Goal: Information Seeking & Learning: Find specific fact

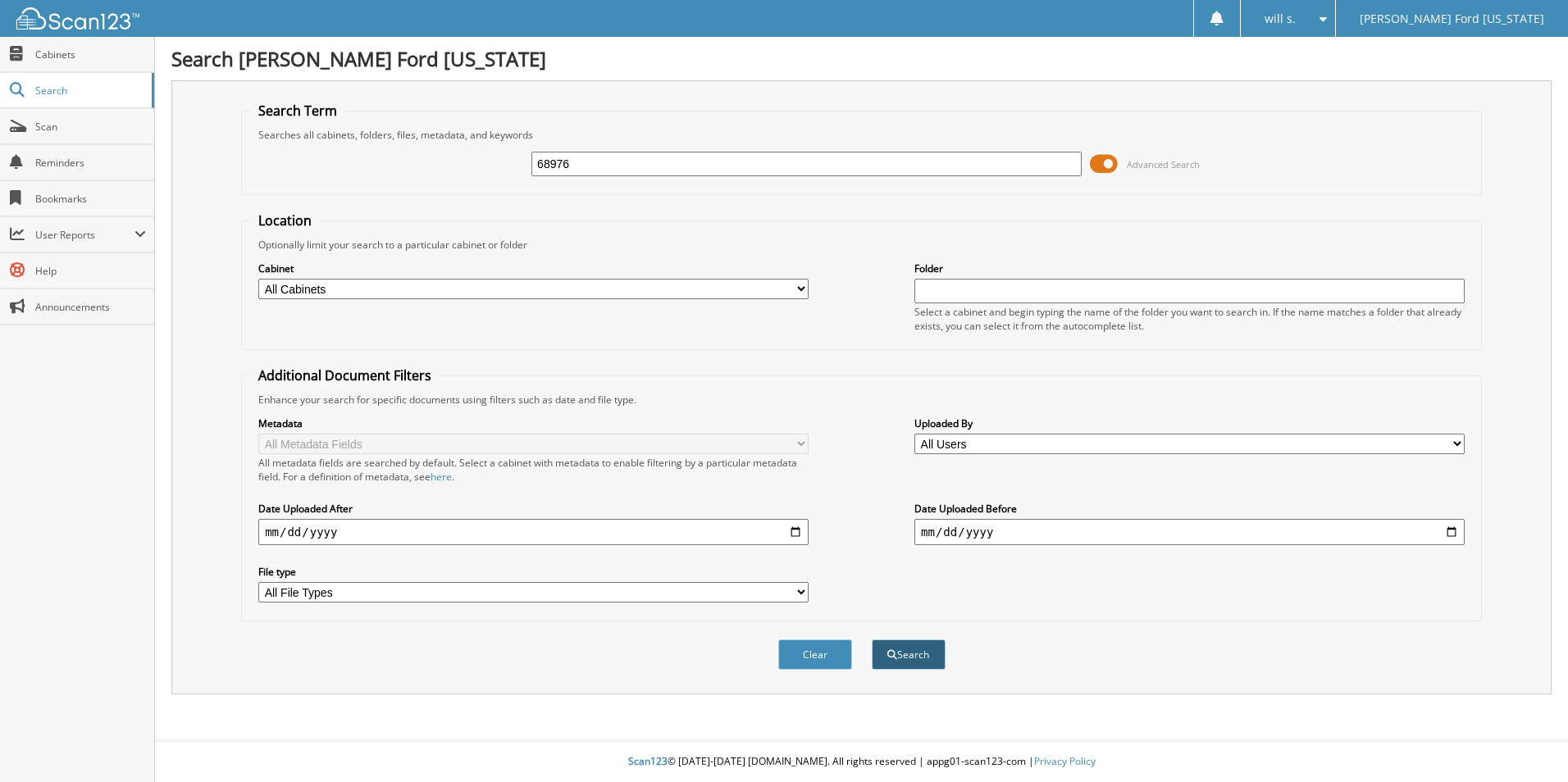
type input "68976"
click at [886, 666] on button "Search" at bounding box center [909, 654] width 73 height 31
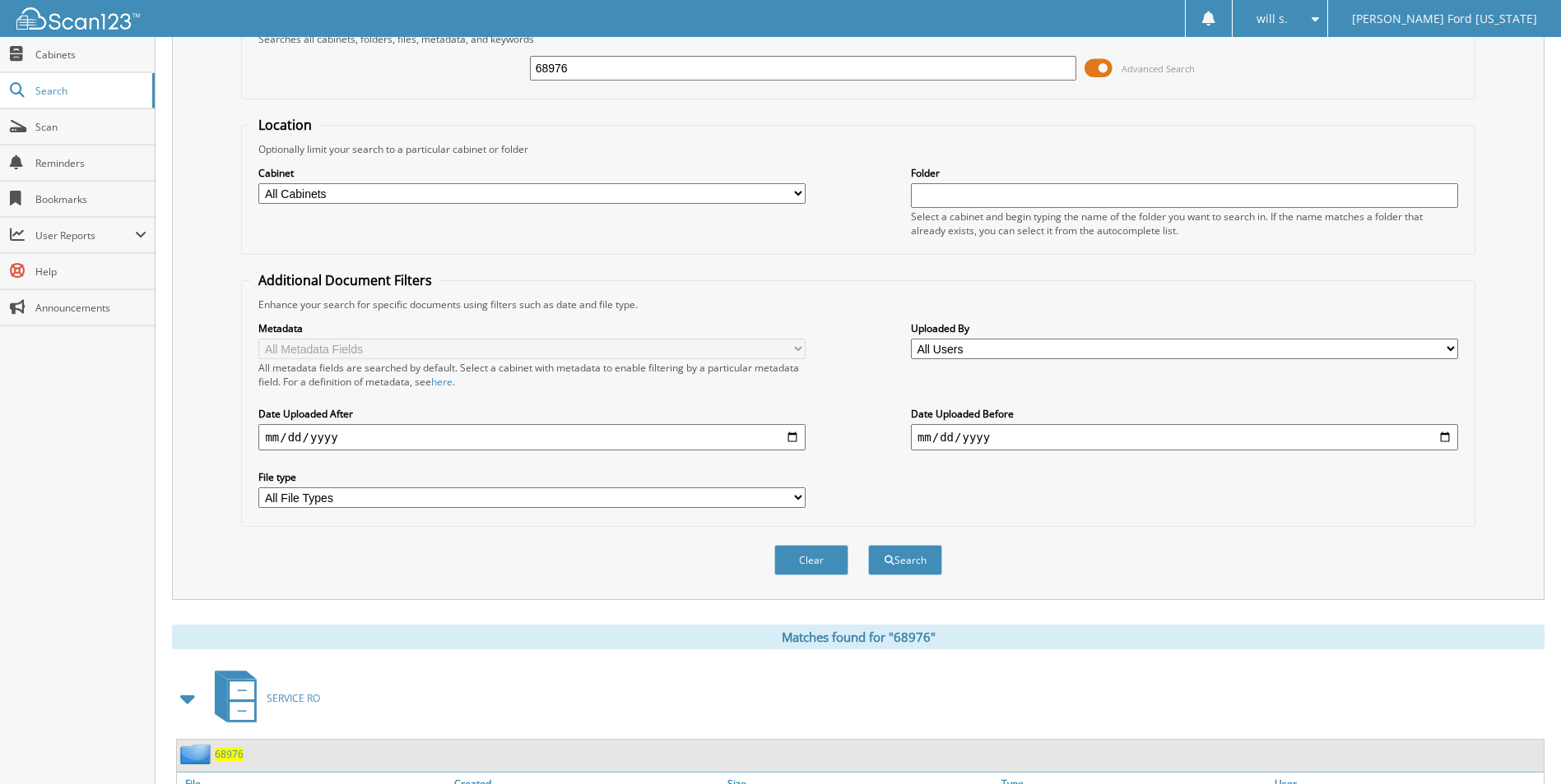
scroll to position [199, 0]
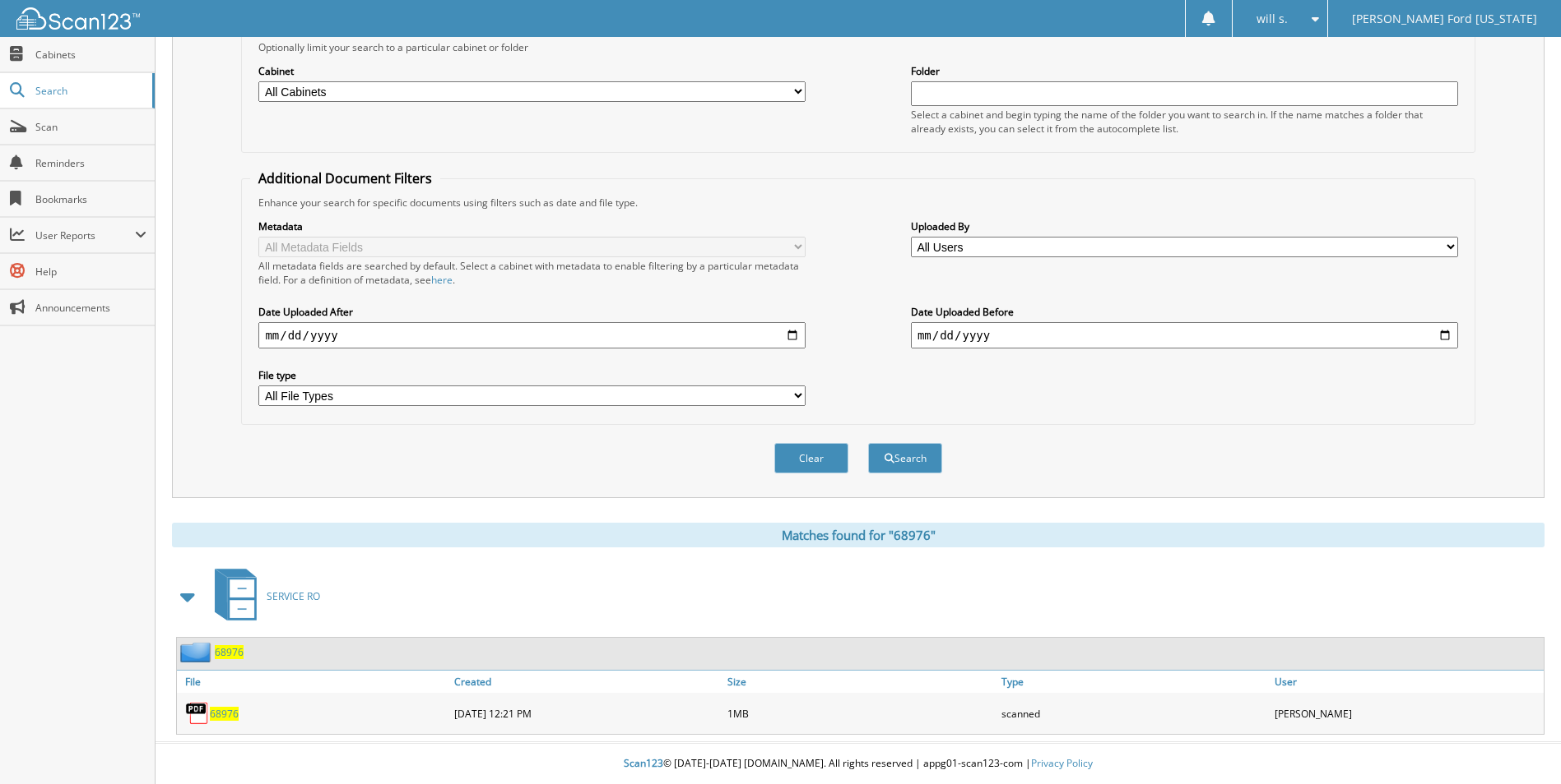
click at [227, 719] on span "68976" at bounding box center [224, 714] width 29 height 14
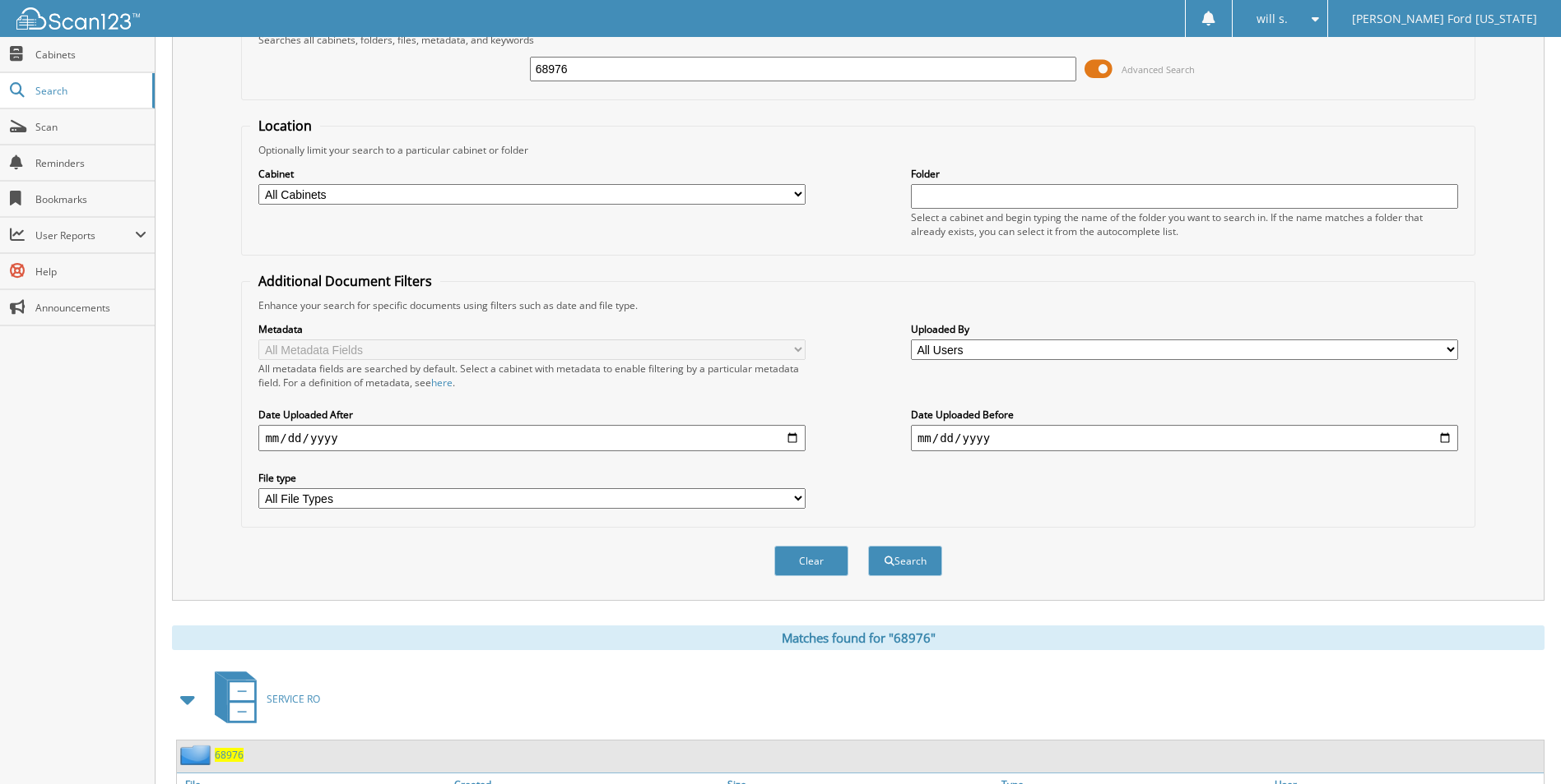
scroll to position [0, 0]
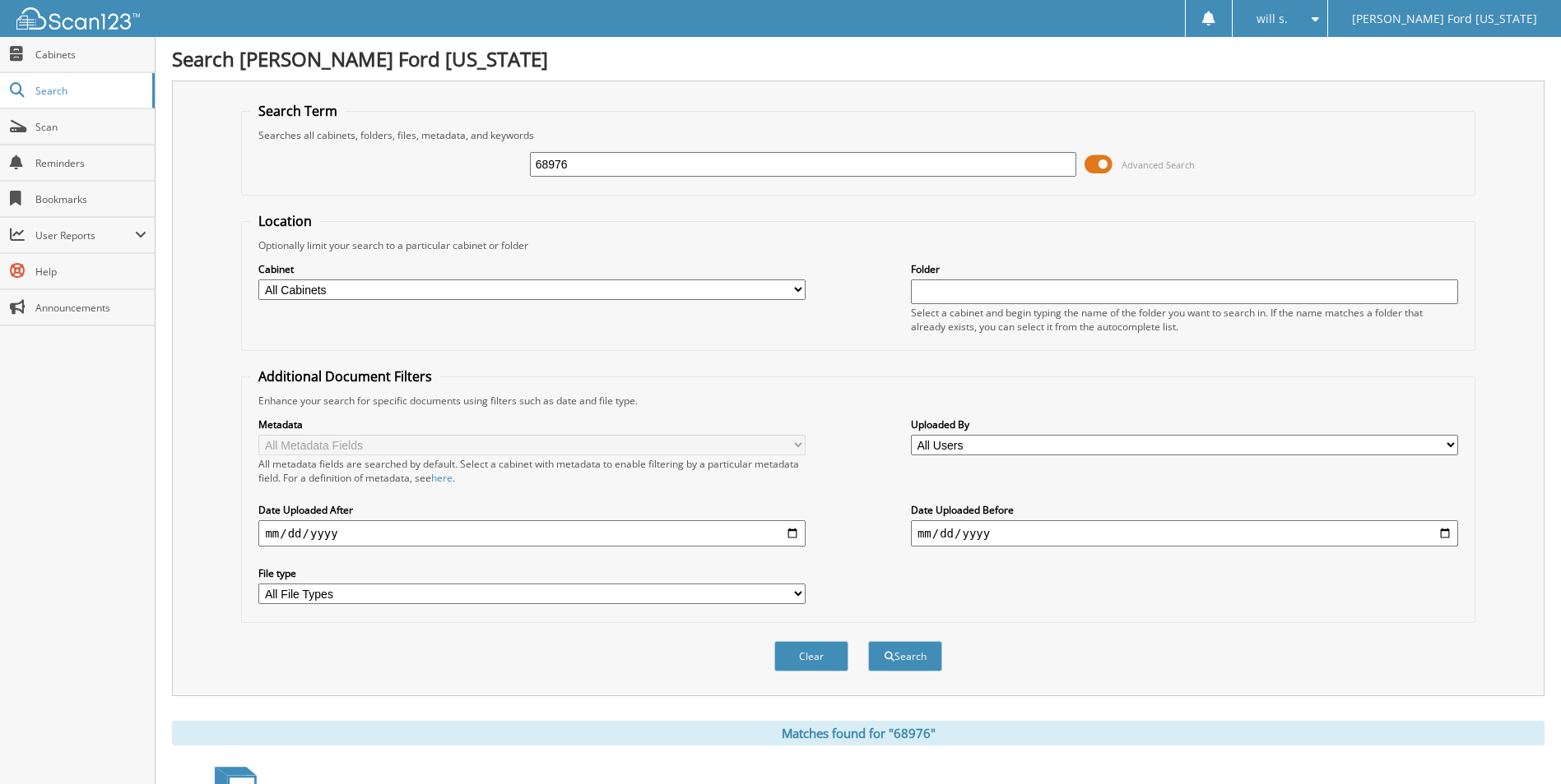
drag, startPoint x: 616, startPoint y: 169, endPoint x: 445, endPoint y: 163, distance: 171.1
click at [445, 163] on div "68976 Advanced Search" at bounding box center [858, 164] width 1215 height 45
type input "68"
drag, startPoint x: 551, startPoint y: 169, endPoint x: 488, endPoint y: 167, distance: 63.0
click at [488, 167] on div "68 Advanced Search" at bounding box center [858, 164] width 1215 height 45
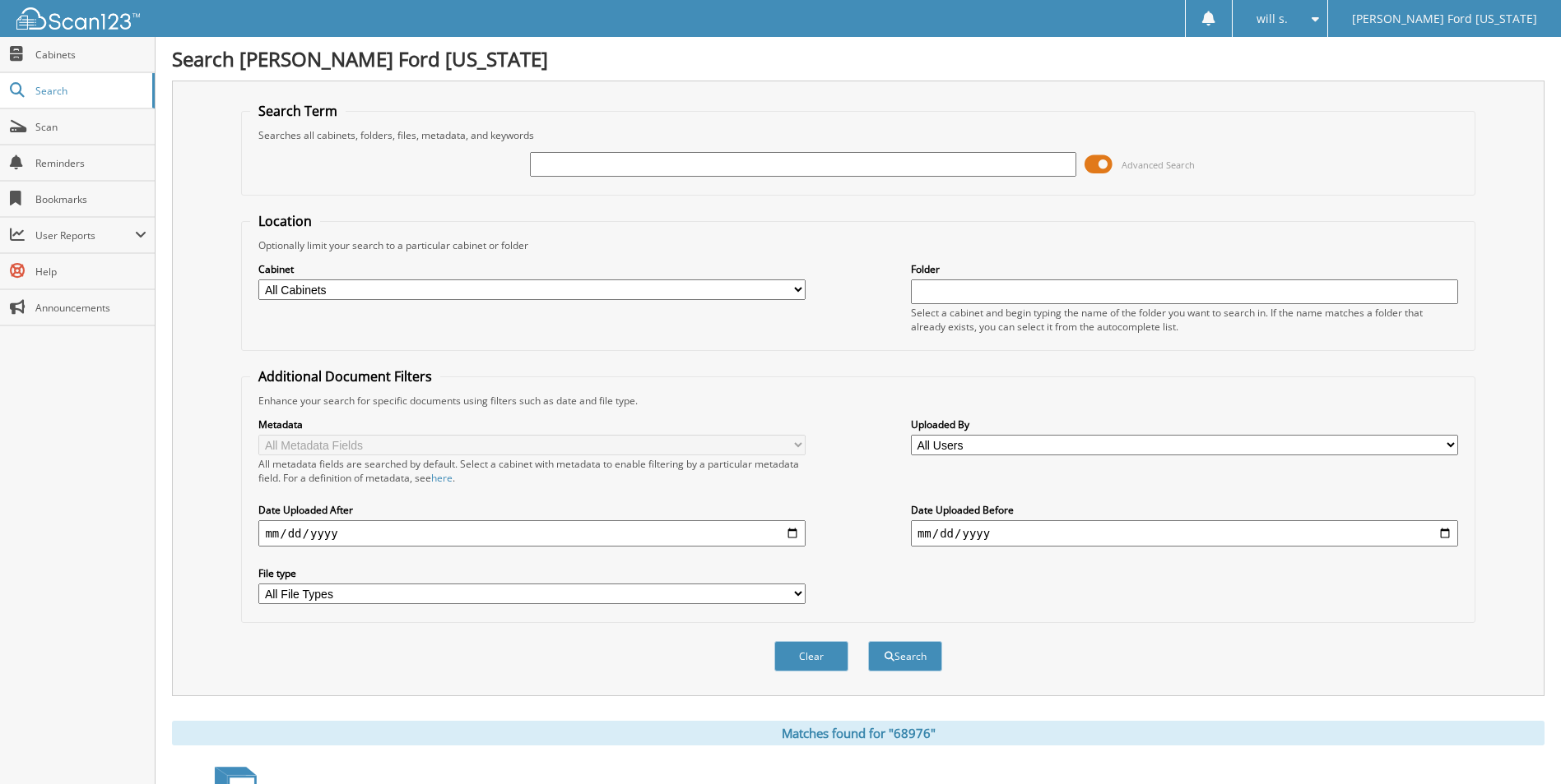
click at [678, 169] on input "text" at bounding box center [803, 164] width 547 height 25
type input "64983"
click at [868, 641] on button "Search" at bounding box center [905, 656] width 74 height 31
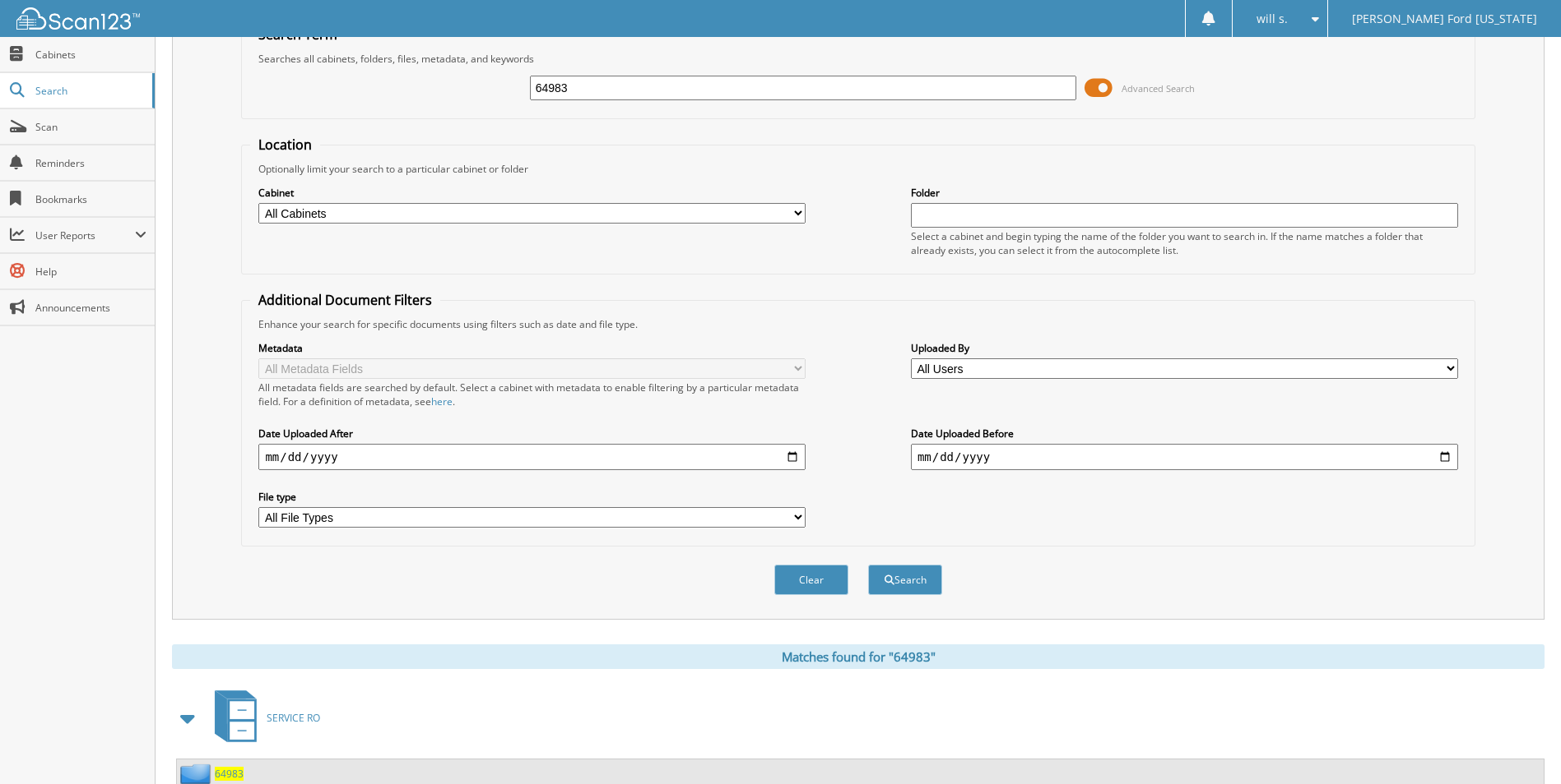
scroll to position [199, 0]
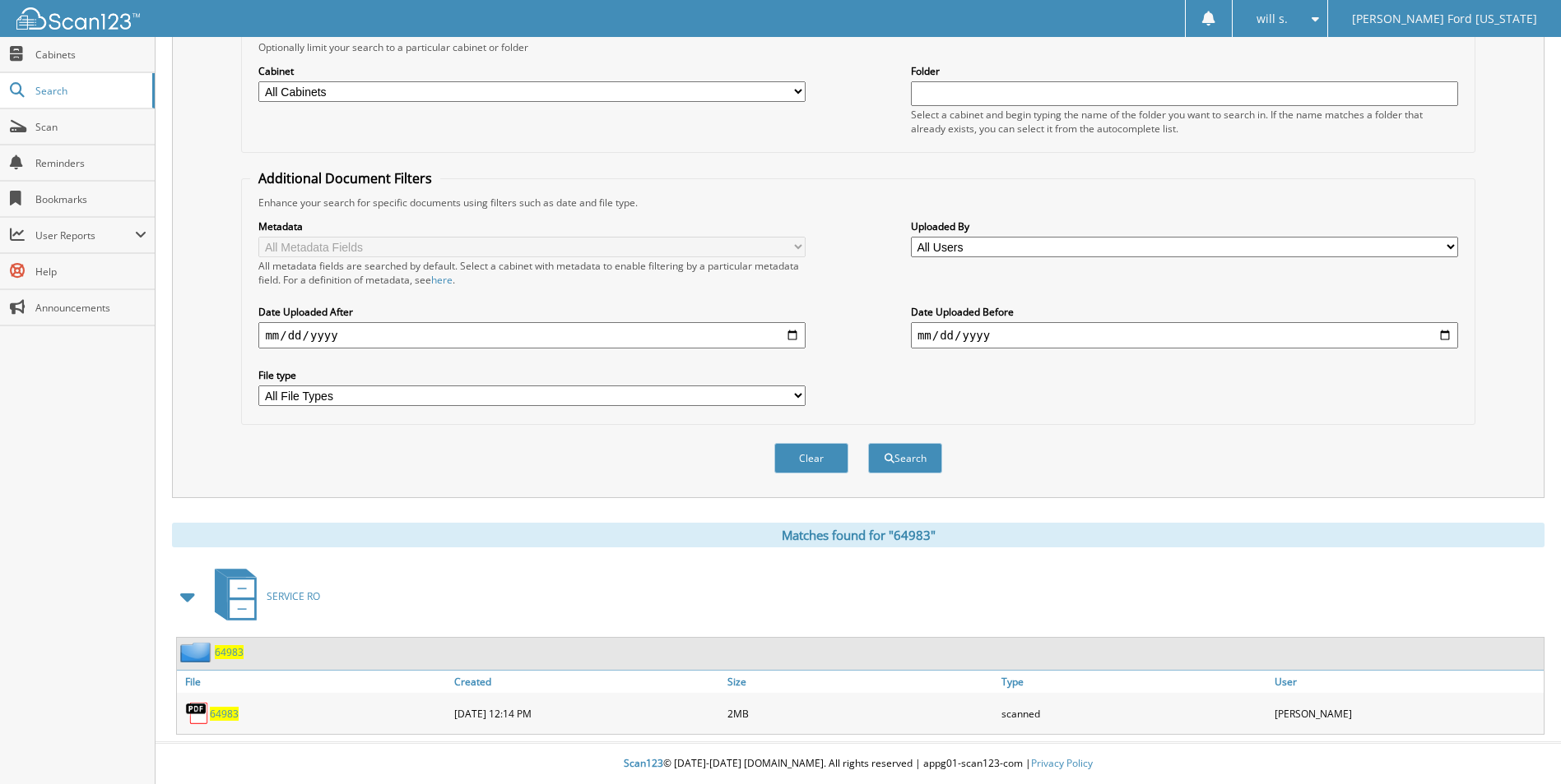
click at [221, 717] on span "64983" at bounding box center [224, 714] width 29 height 14
